Goal: Check status: Check status

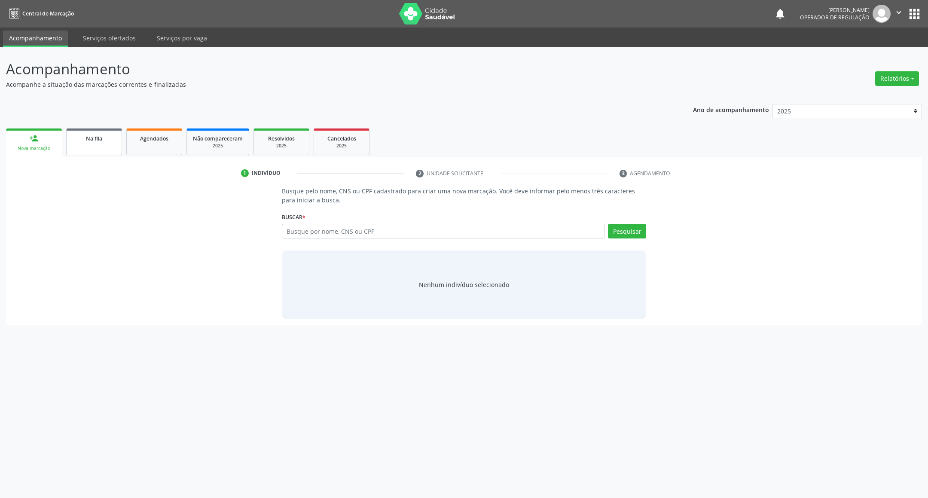
click at [110, 152] on link "Na fila" at bounding box center [94, 141] width 56 height 27
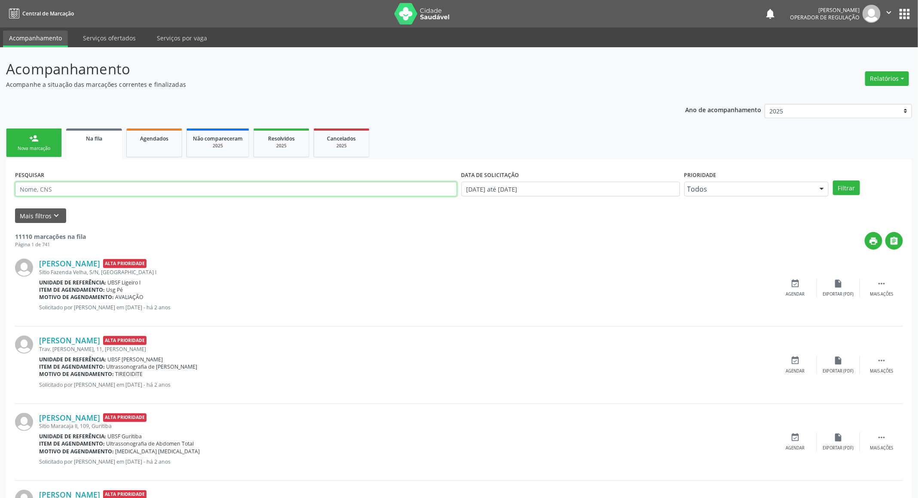
click at [161, 190] on input "text" at bounding box center [236, 189] width 442 height 15
type input "700402406753442"
click at [833, 180] on button "Filtrar" at bounding box center [846, 187] width 27 height 15
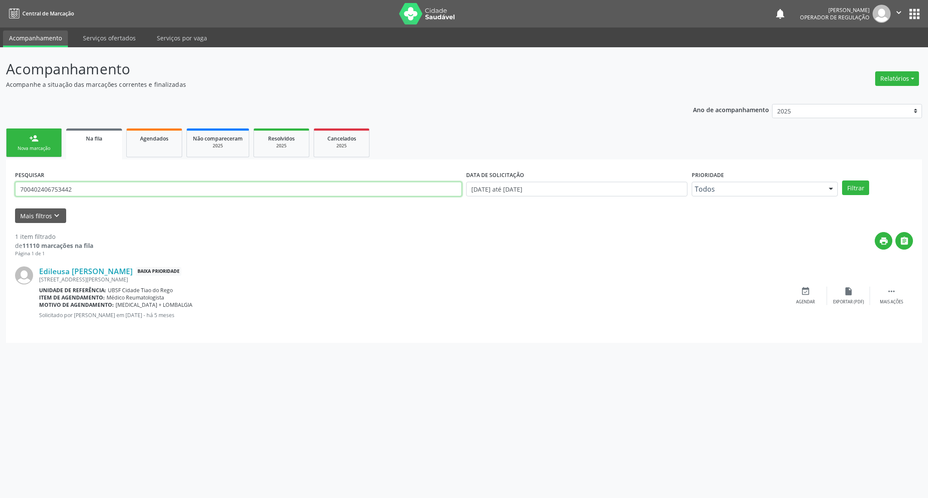
click at [163, 191] on input "700402406753442" at bounding box center [238, 189] width 447 height 15
click at [162, 190] on input "700402406753442" at bounding box center [238, 189] width 447 height 15
drag, startPoint x: 912, startPoint y: 18, endPoint x: 907, endPoint y: 23, distance: 7.0
click at [912, 19] on button "apps" at bounding box center [914, 13] width 15 height 15
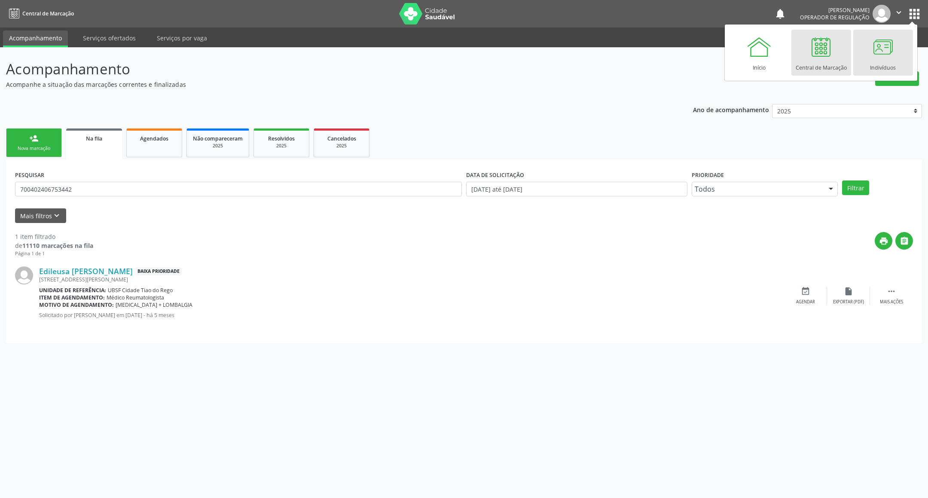
click at [877, 46] on div at bounding box center [883, 47] width 26 height 26
